Goal: Task Accomplishment & Management: Manage account settings

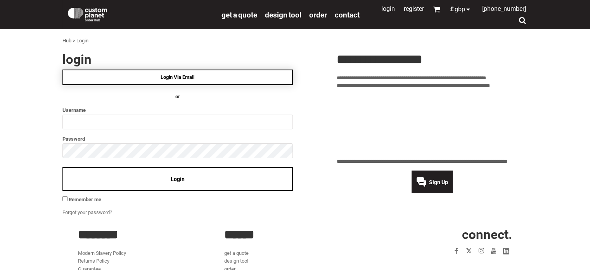
click at [173, 77] on span "Login Via Email" at bounding box center [178, 77] width 34 height 6
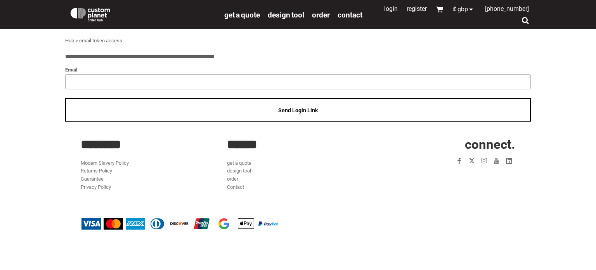
click at [147, 85] on input "email" at bounding box center [298, 81] width 466 height 15
type input "**********"
click at [289, 109] on span "Send Login Link" at bounding box center [298, 110] width 40 height 6
